Goal: Register for event/course

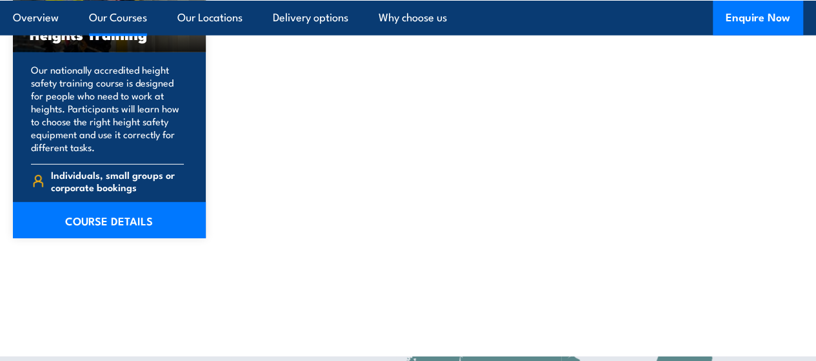
scroll to position [1775, 0]
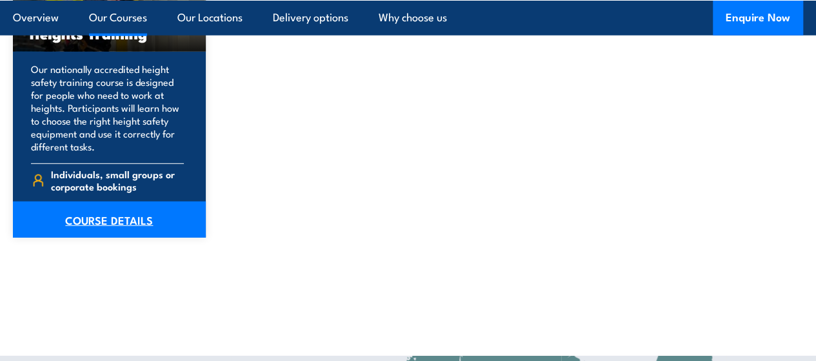
click at [121, 237] on link "COURSE DETAILS" at bounding box center [109, 219] width 193 height 36
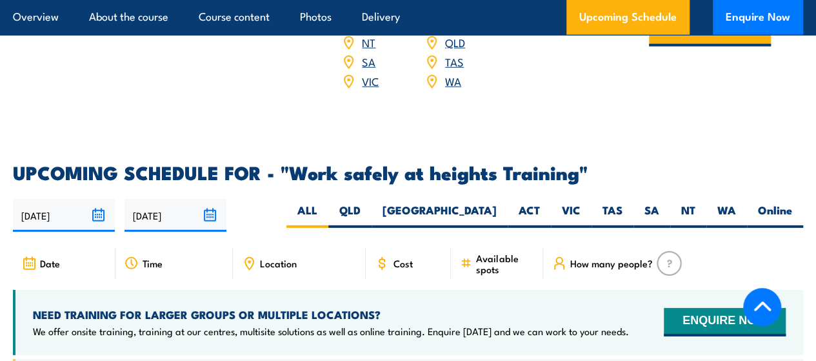
scroll to position [1867, 0]
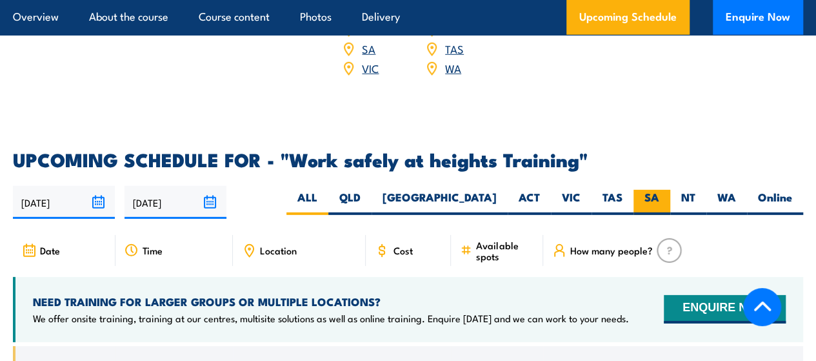
click at [663, 210] on label "SA" at bounding box center [652, 202] width 37 height 25
click at [663, 198] on input "SA" at bounding box center [663, 194] width 8 height 8
radio input "true"
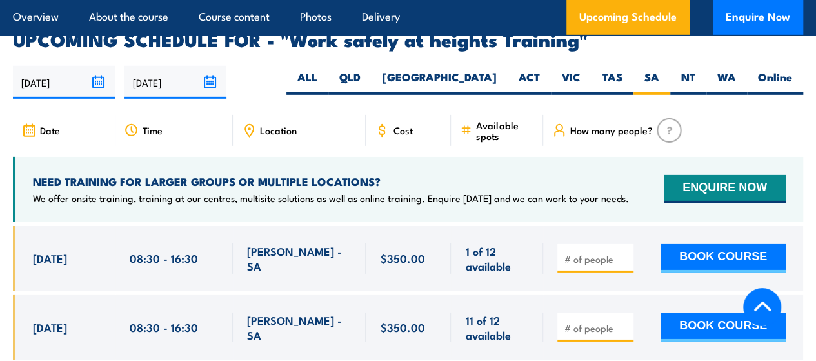
scroll to position [1986, 0]
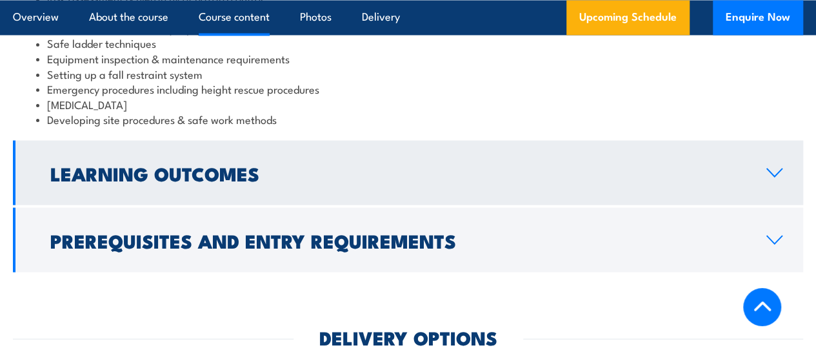
click at [321, 181] on h2 "Learning Outcomes" at bounding box center [397, 172] width 695 height 17
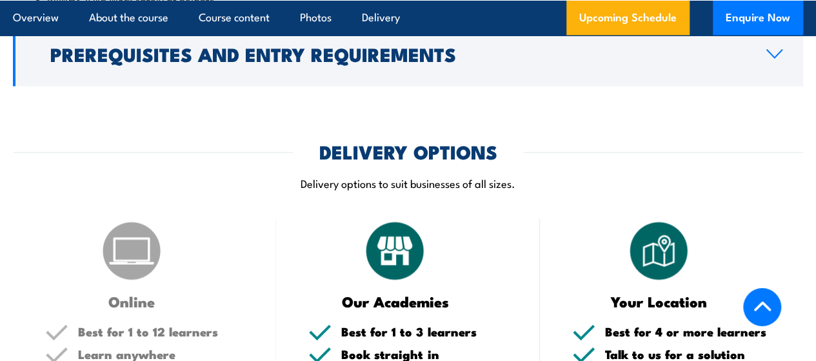
scroll to position [1161, 0]
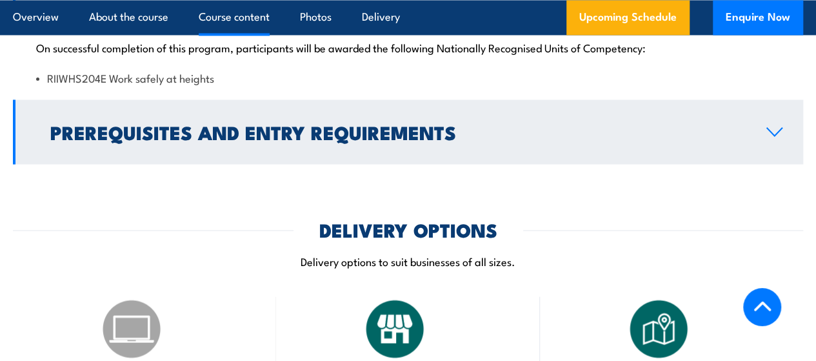
click at [332, 139] on h2 "Prerequisites and Entry Requirements" at bounding box center [397, 131] width 695 height 17
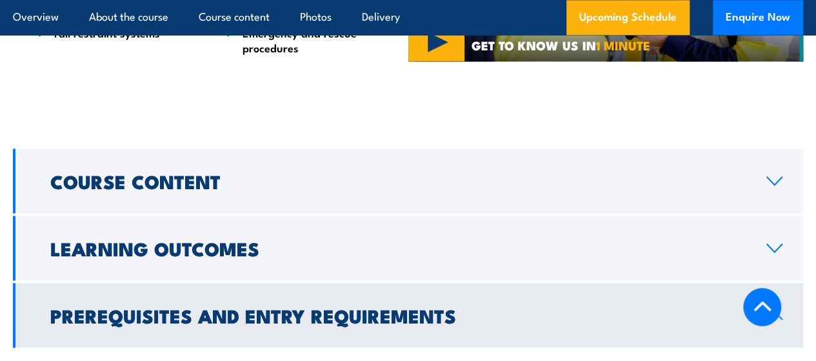
scroll to position [914, 0]
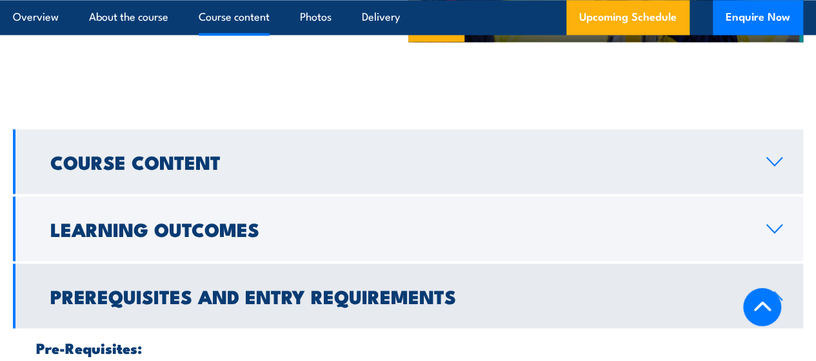
click at [332, 170] on link "Course Content" at bounding box center [408, 161] width 790 height 65
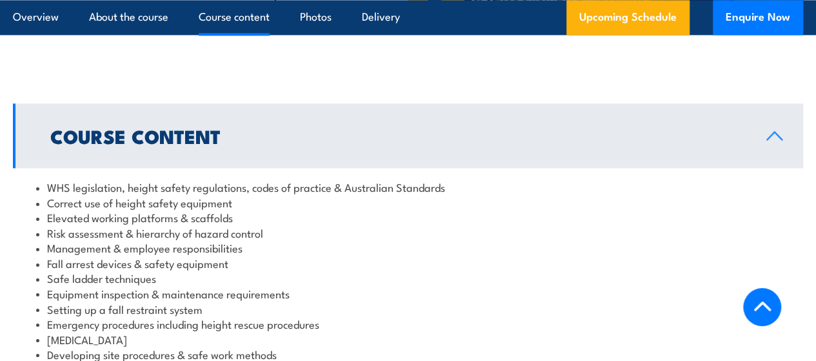
scroll to position [921, 0]
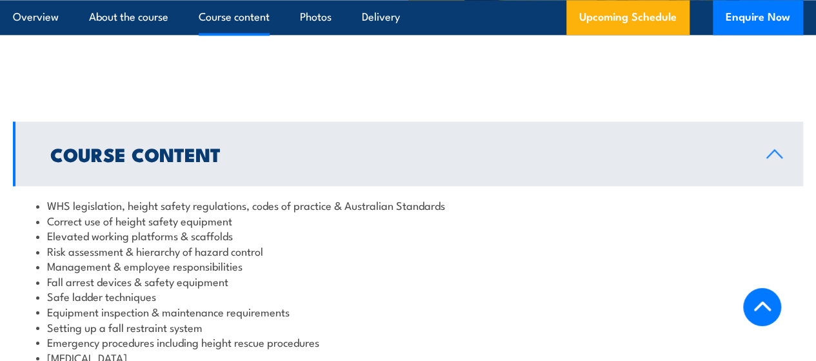
click at [315, 162] on h2 "Course Content" at bounding box center [397, 153] width 695 height 17
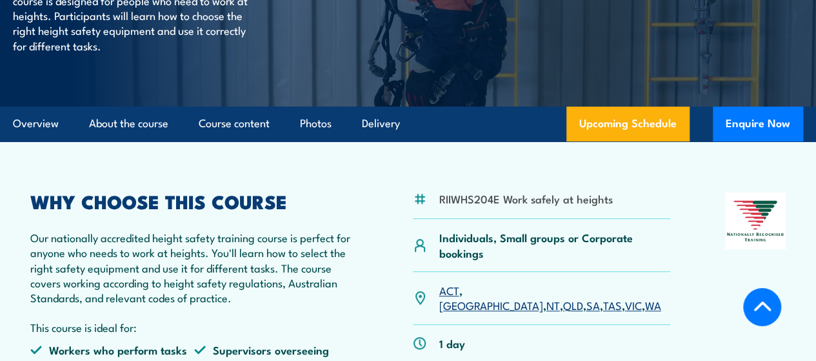
scroll to position [225, 0]
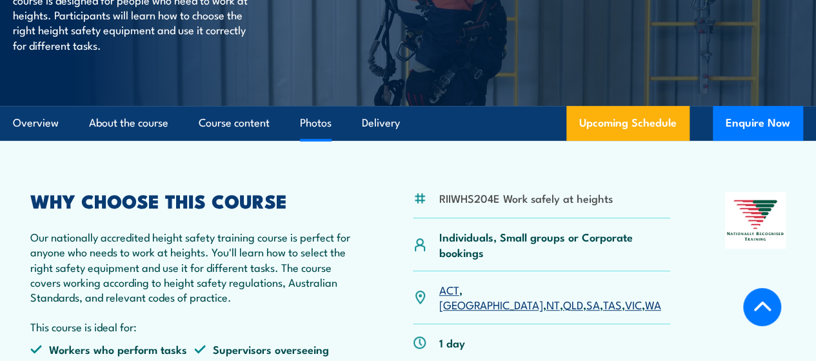
click at [331, 140] on link "Photos" at bounding box center [316, 123] width 32 height 34
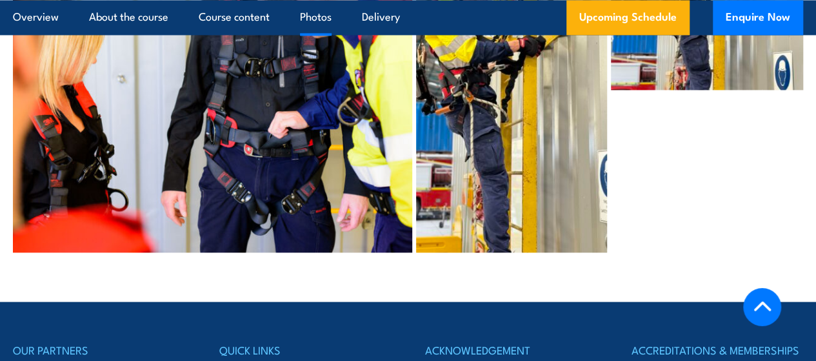
scroll to position [3557, 0]
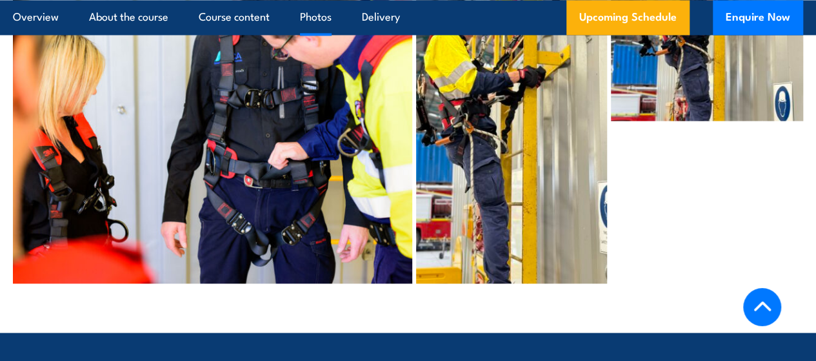
click at [695, 165] on div at bounding box center [707, 122] width 192 height 321
click at [754, 310] on icon at bounding box center [762, 306] width 19 height 19
